Goal: Task Accomplishment & Management: Complete application form

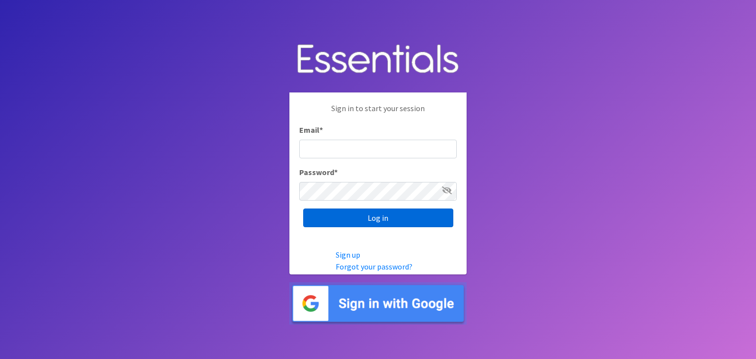
type input "[EMAIL_ADDRESS][DOMAIN_NAME]"
click at [368, 218] on input "Log in" at bounding box center [378, 218] width 150 height 19
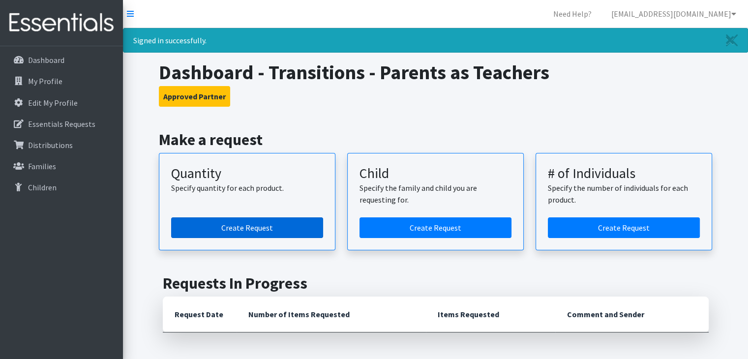
click at [241, 221] on link "Create Request" at bounding box center [247, 227] width 152 height 21
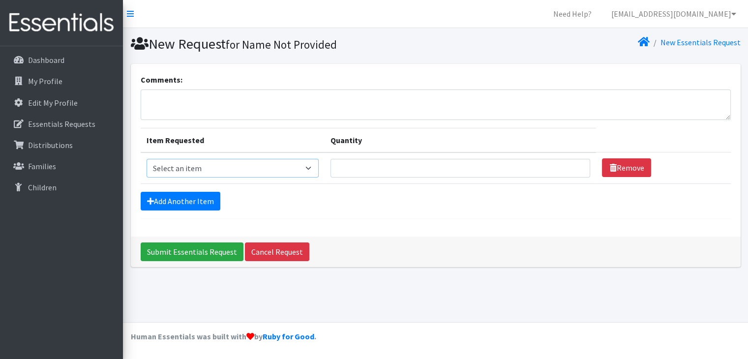
click at [277, 165] on select "Select an item Kids (Newborn) Kids (Size 1) Kids (Size 2) Kids (Size 3) Kids (S…" at bounding box center [233, 168] width 172 height 19
select select "3485"
click at [147, 159] on select "Select an item Kids (Newborn) Kids (Size 1) Kids (Size 2) Kids (Size 3) Kids (S…" at bounding box center [233, 168] width 172 height 19
click at [400, 172] on input "Quantity" at bounding box center [461, 168] width 260 height 19
type input "12"
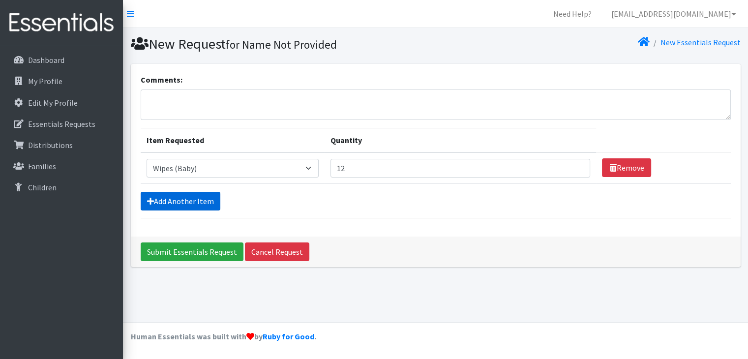
click at [199, 207] on link "Add Another Item" at bounding box center [181, 201] width 80 height 19
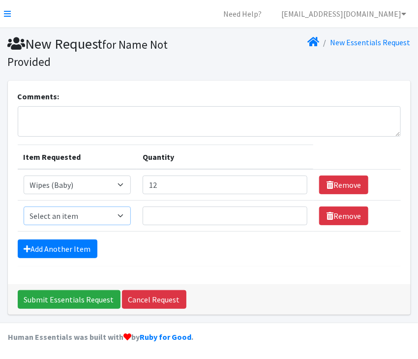
click at [110, 218] on select "Select an item Kids (Newborn) Kids (Size 1) Kids (Size 2) Kids (Size 3) Kids (S…" at bounding box center [78, 216] width 108 height 19
select select "3483"
click at [24, 207] on select "Select an item Kids (Newborn) Kids (Size 1) Kids (Size 2) Kids (Size 3) Kids (S…" at bounding box center [78, 216] width 108 height 19
click at [174, 214] on input "Quantity" at bounding box center [225, 216] width 165 height 19
type input "350"
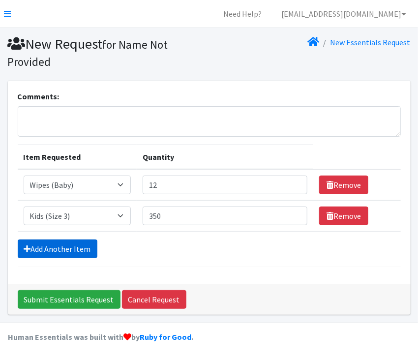
click at [55, 250] on link "Add Another Item" at bounding box center [58, 249] width 80 height 19
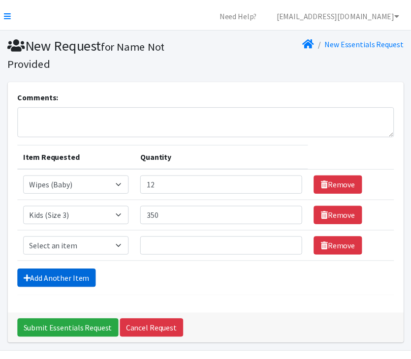
scroll to position [30, 0]
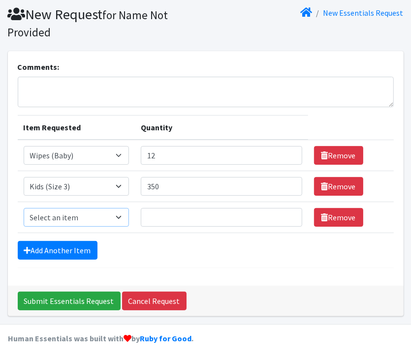
click at [71, 220] on select "Select an item Kids (Newborn) Kids (Size 1) Kids (Size 2) Kids (Size 3) Kids (S…" at bounding box center [76, 217] width 105 height 19
select select "3484"
click at [24, 208] on select "Select an item Kids (Newborn) Kids (Size 1) Kids (Size 2) Kids (Size 3) Kids (S…" at bounding box center [76, 217] width 105 height 19
click at [166, 213] on input "Quantity" at bounding box center [221, 217] width 161 height 19
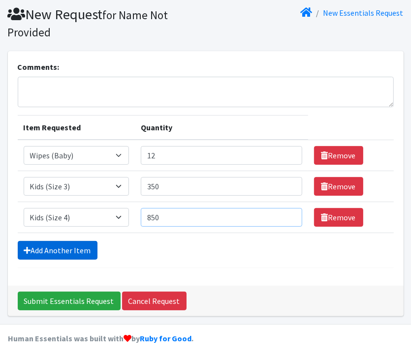
type input "850"
click at [85, 250] on link "Add Another Item" at bounding box center [58, 250] width 80 height 19
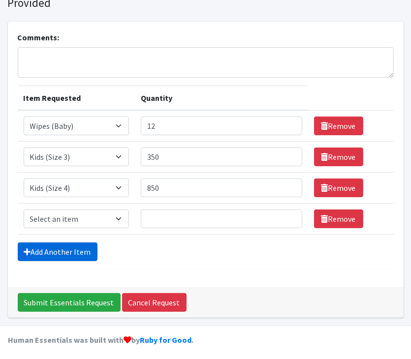
scroll to position [61, 0]
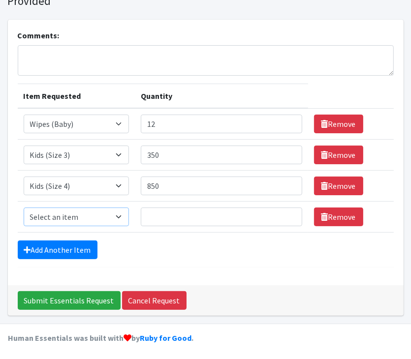
click at [90, 213] on select "Select an item Kids (Newborn) Kids (Size 1) Kids (Size 2) Kids (Size 3) Kids (S…" at bounding box center [76, 217] width 105 height 19
select select "3476"
click at [24, 208] on select "Select an item Kids (Newborn) Kids (Size 1) Kids (Size 2) Kids (Size 3) Kids (S…" at bounding box center [76, 217] width 105 height 19
click at [205, 221] on input "Quantity" at bounding box center [221, 217] width 161 height 19
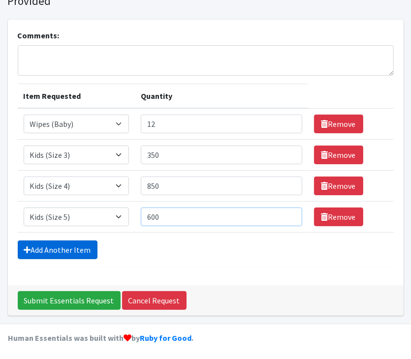
type input "600"
click at [46, 256] on link "Add Another Item" at bounding box center [58, 250] width 80 height 19
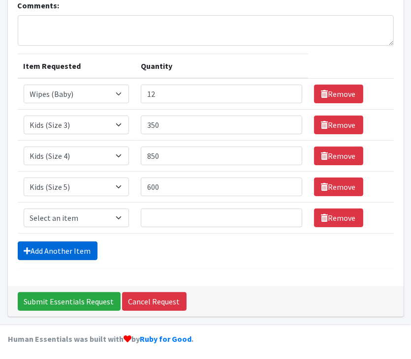
scroll to position [92, 0]
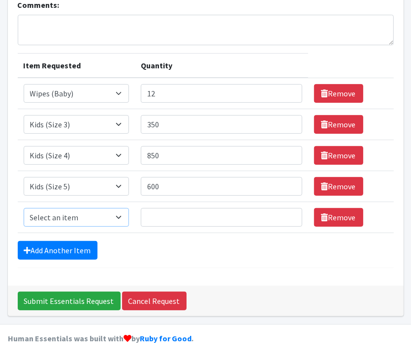
click at [63, 213] on select "Select an item Kids (Newborn) Kids (Size 1) Kids (Size 2) Kids (Size 3) Kids (S…" at bounding box center [76, 217] width 105 height 19
select select "3486"
click at [24, 208] on select "Select an item Kids (Newborn) Kids (Size 1) Kids (Size 2) Kids (Size 3) Kids (S…" at bounding box center [76, 217] width 105 height 19
click at [181, 217] on input "Quantity" at bounding box center [221, 217] width 161 height 19
type input "800"
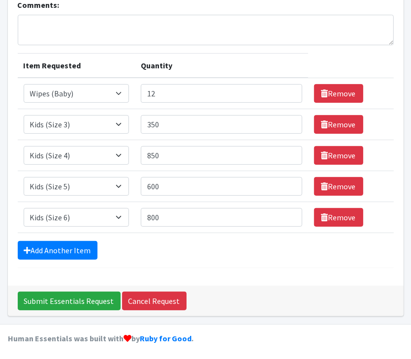
click at [163, 250] on div "Add Another Item" at bounding box center [206, 250] width 376 height 19
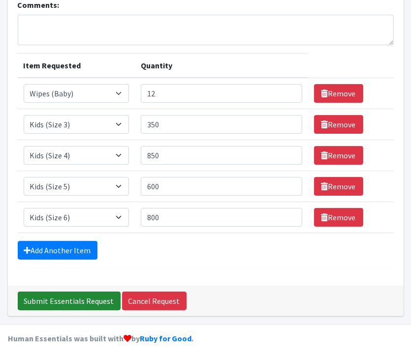
click at [94, 304] on input "Submit Essentials Request" at bounding box center [69, 301] width 103 height 19
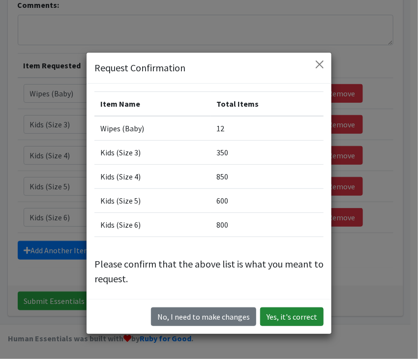
click at [288, 320] on button "Yes, it's correct" at bounding box center [291, 316] width 63 height 19
